Goal: Transaction & Acquisition: Purchase product/service

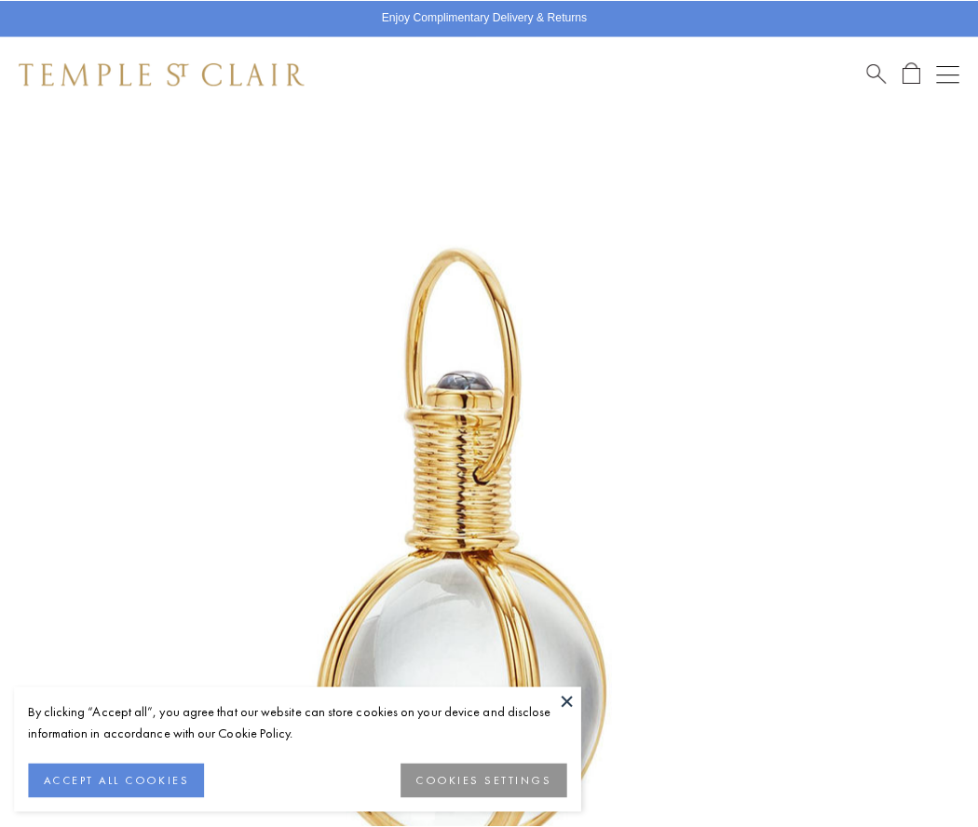
scroll to position [482, 0]
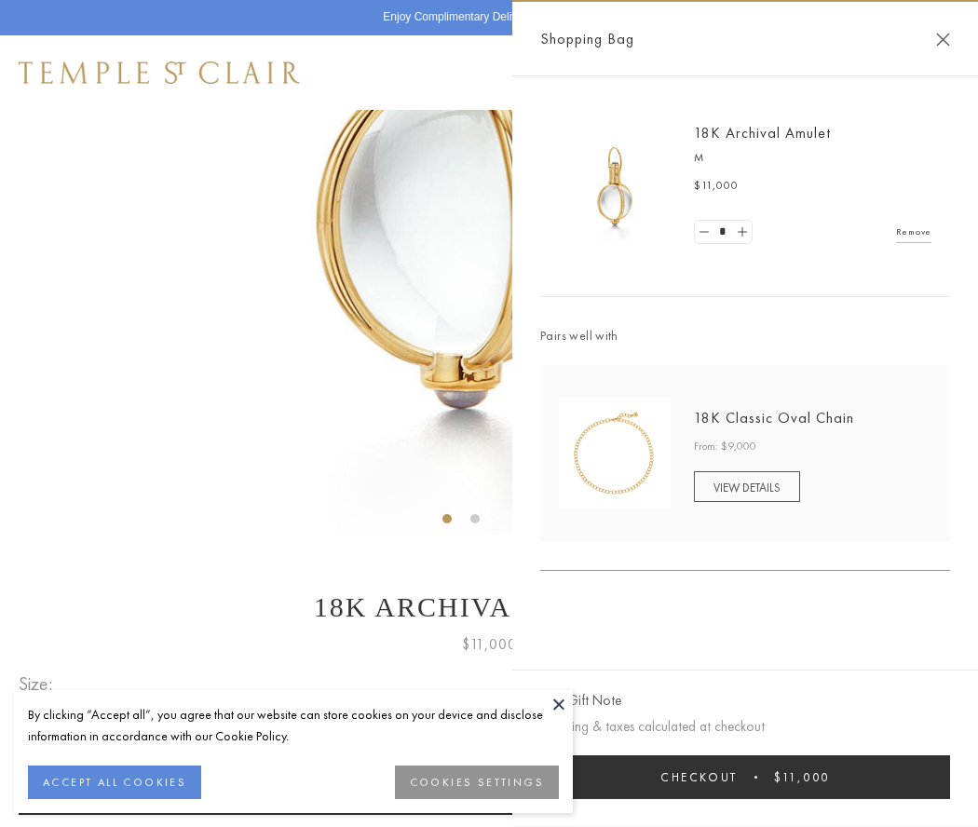
click at [745, 777] on button "Checkout $11,000" at bounding box center [745, 777] width 410 height 44
